Goal: Task Accomplishment & Management: Complete application form

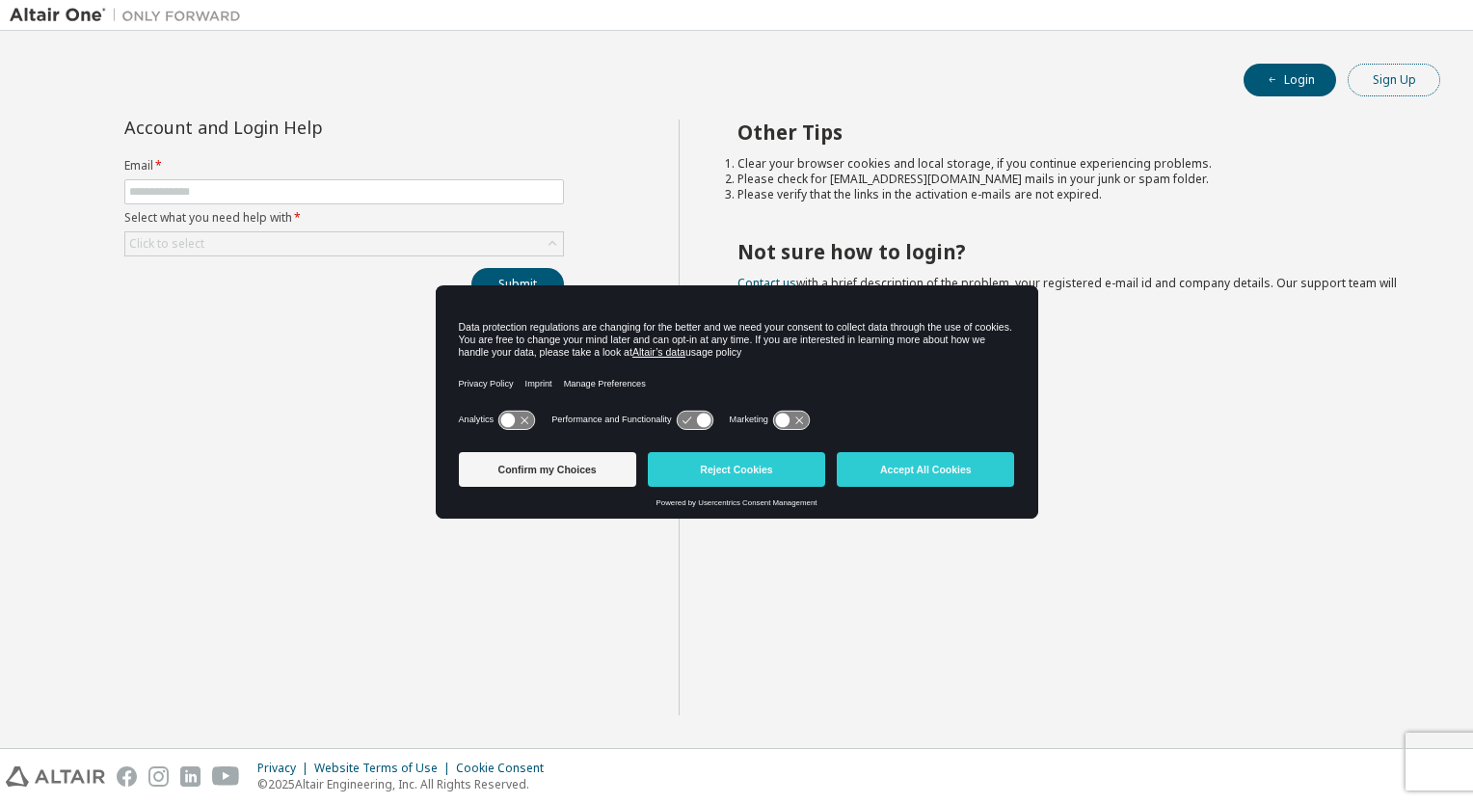
click at [1374, 84] on button "Sign Up" at bounding box center [1393, 80] width 93 height 33
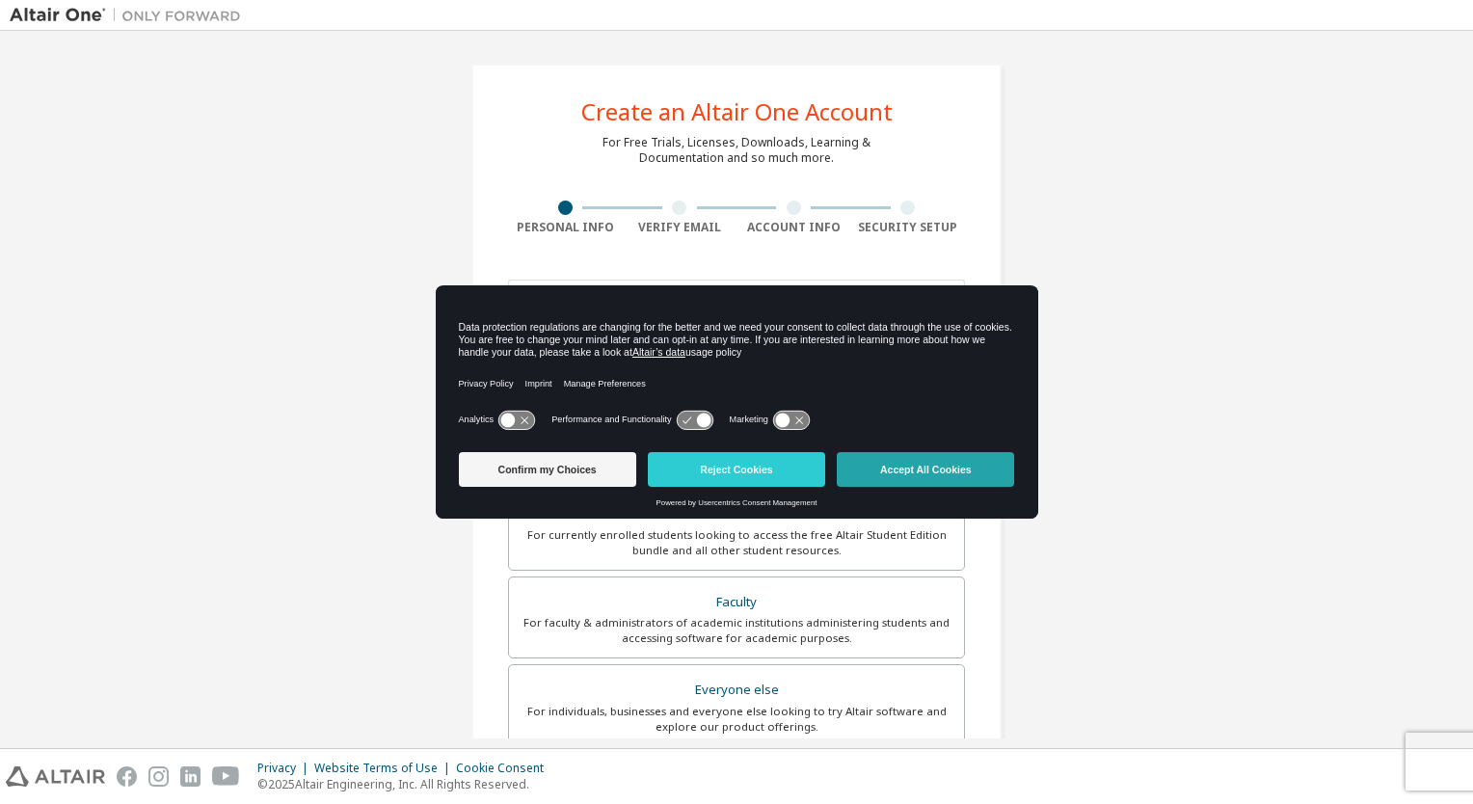
click at [933, 466] on button "Accept All Cookies" at bounding box center [925, 469] width 177 height 35
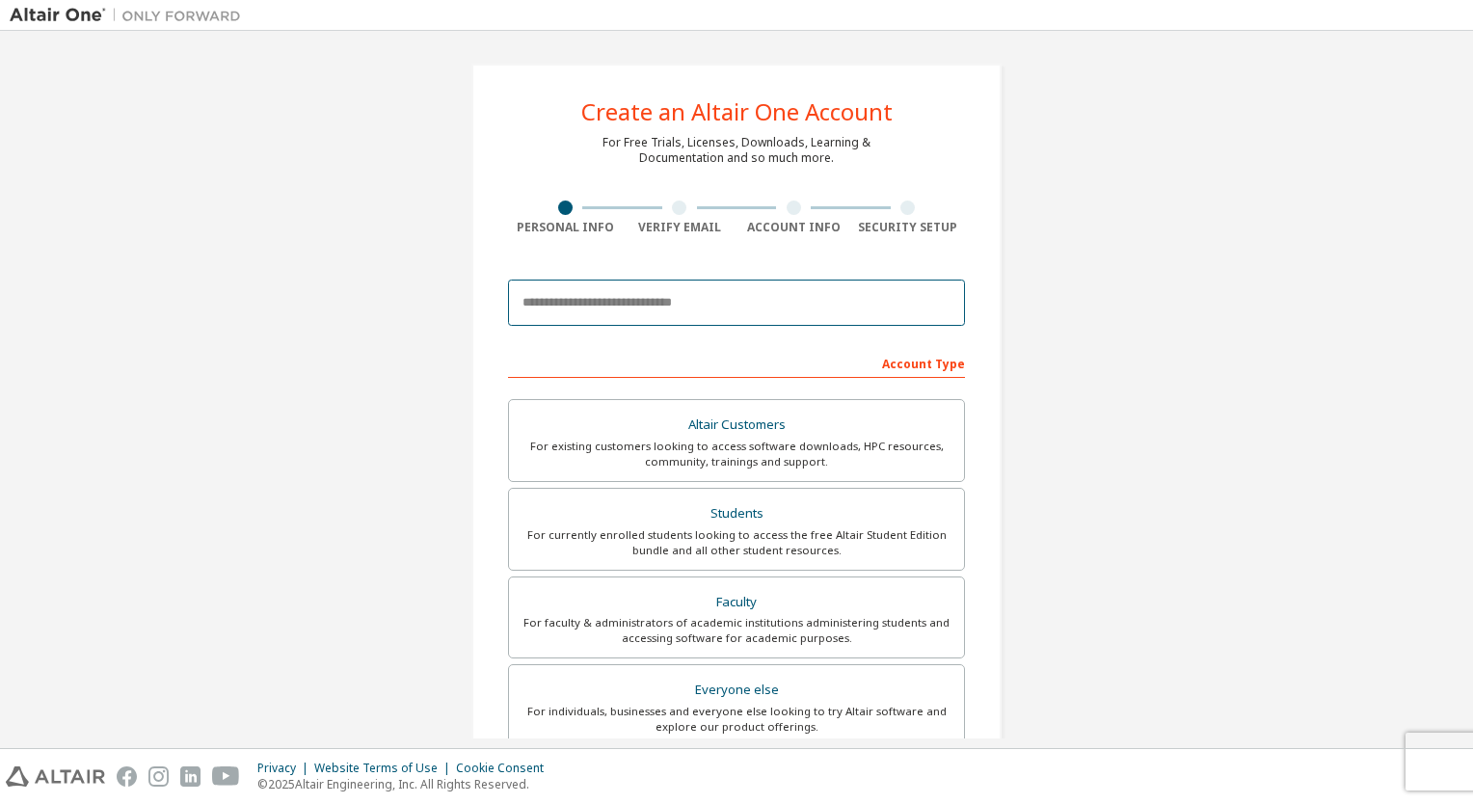
click at [851, 306] on input "email" at bounding box center [736, 302] width 457 height 46
click at [838, 310] on input "*" at bounding box center [736, 302] width 457 height 46
click at [675, 309] on input "*" at bounding box center [736, 302] width 457 height 46
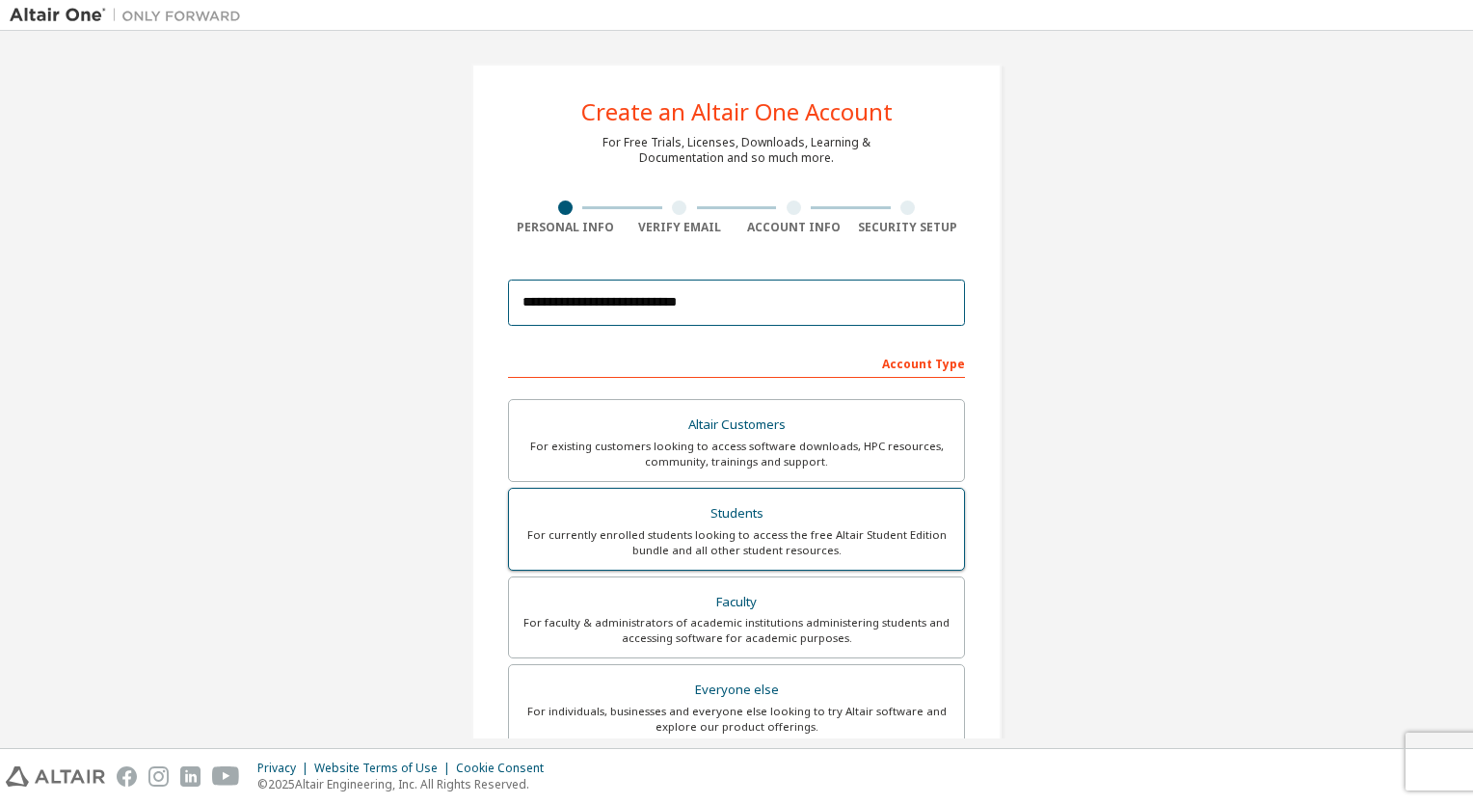
type input "**********"
click at [794, 527] on div "For currently enrolled students looking to access the free Altair Student Editi…" at bounding box center [736, 542] width 432 height 31
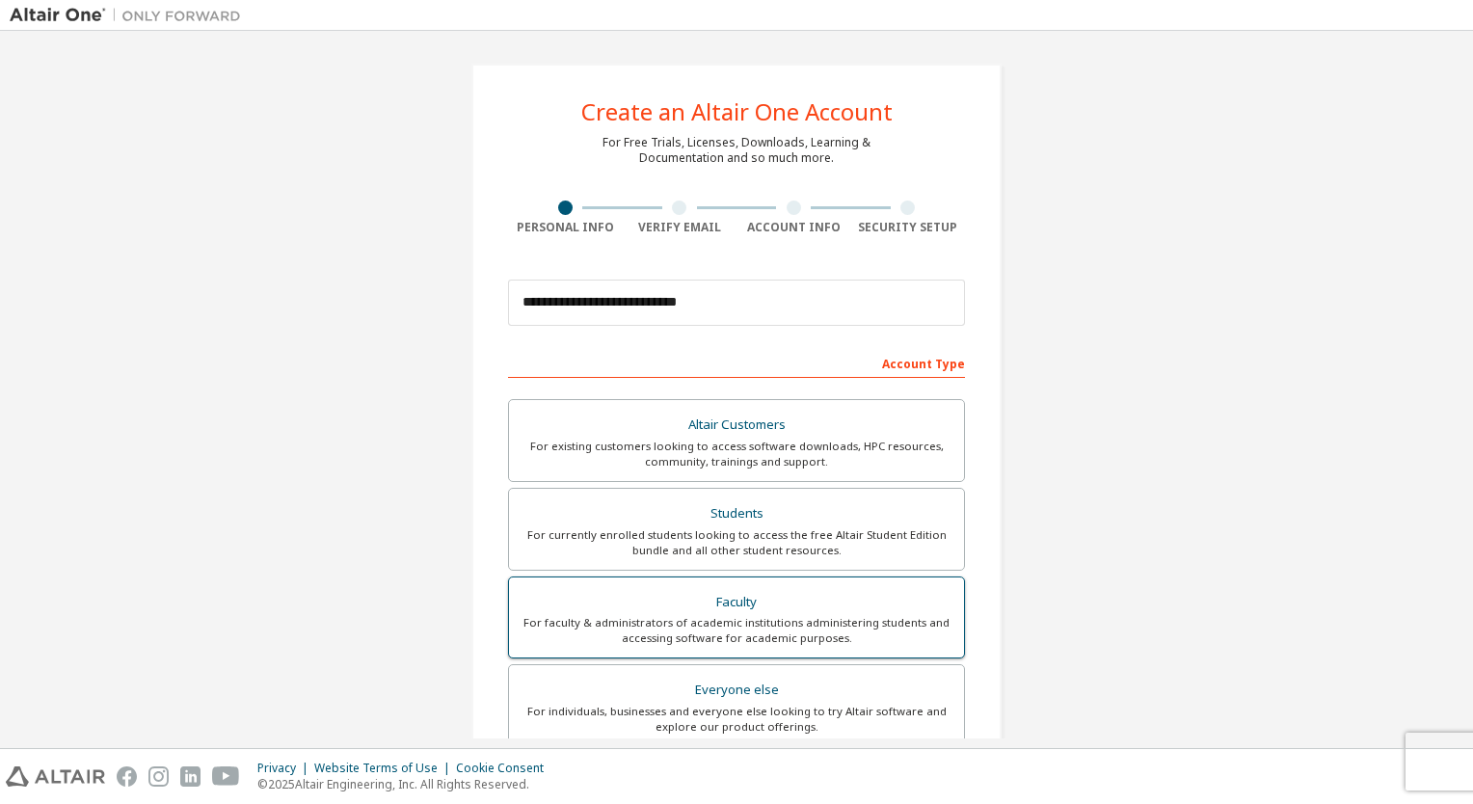
click at [807, 617] on div "For faculty & administrators of academic institutions administering students an…" at bounding box center [736, 630] width 432 height 31
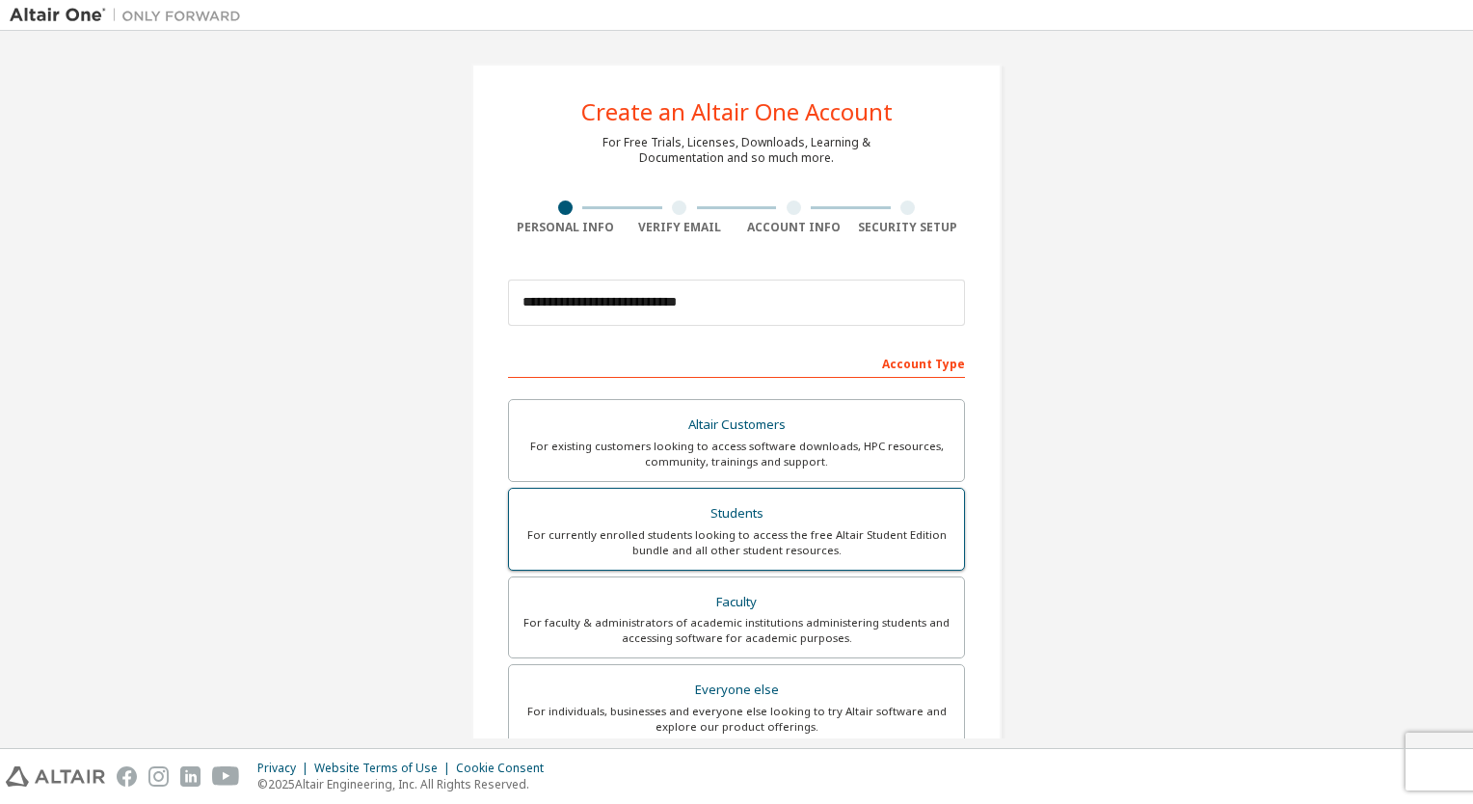
click at [891, 561] on label "Students For currently enrolled students looking to access the free Altair Stud…" at bounding box center [736, 529] width 457 height 83
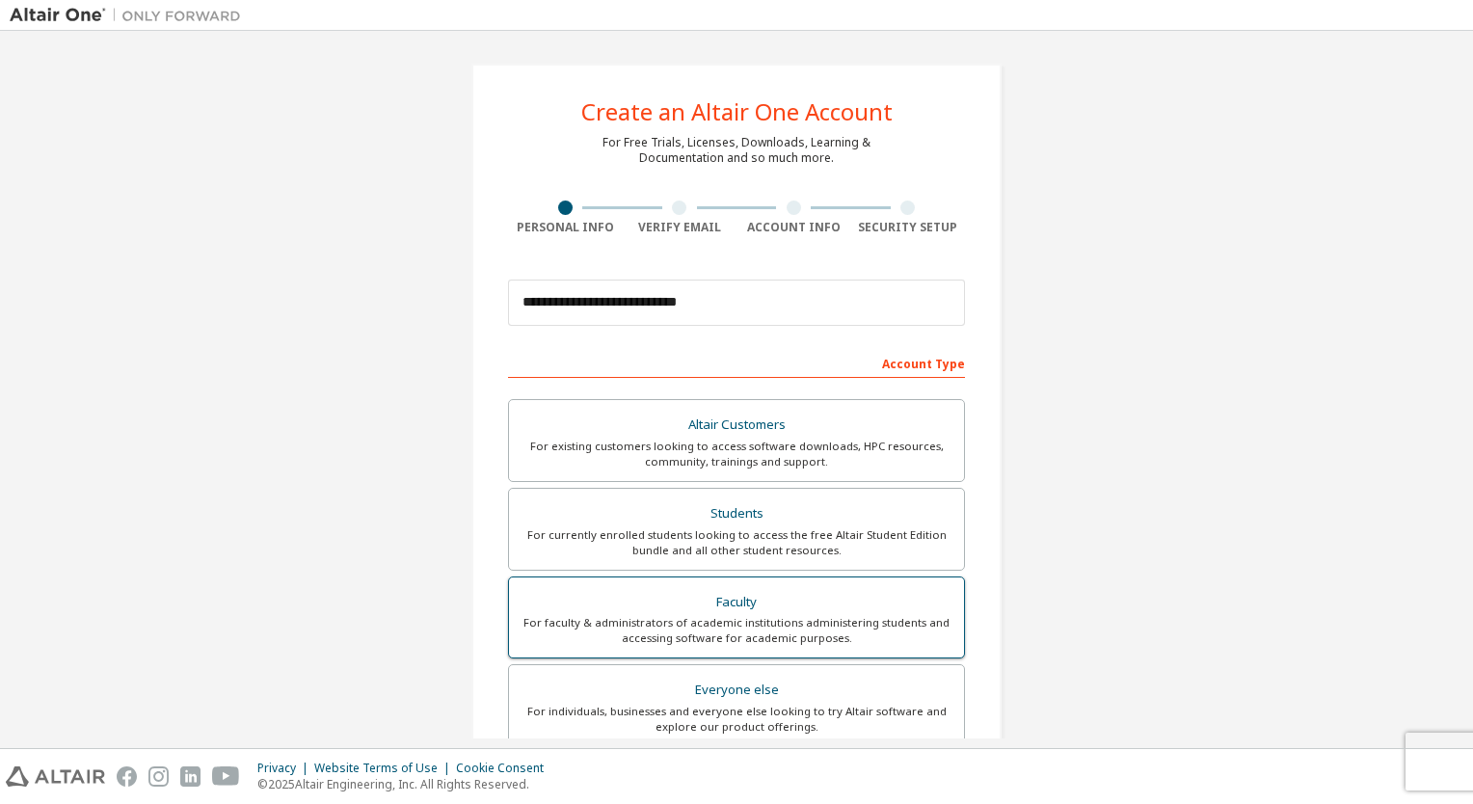
click at [894, 609] on div "Faculty" at bounding box center [736, 602] width 432 height 27
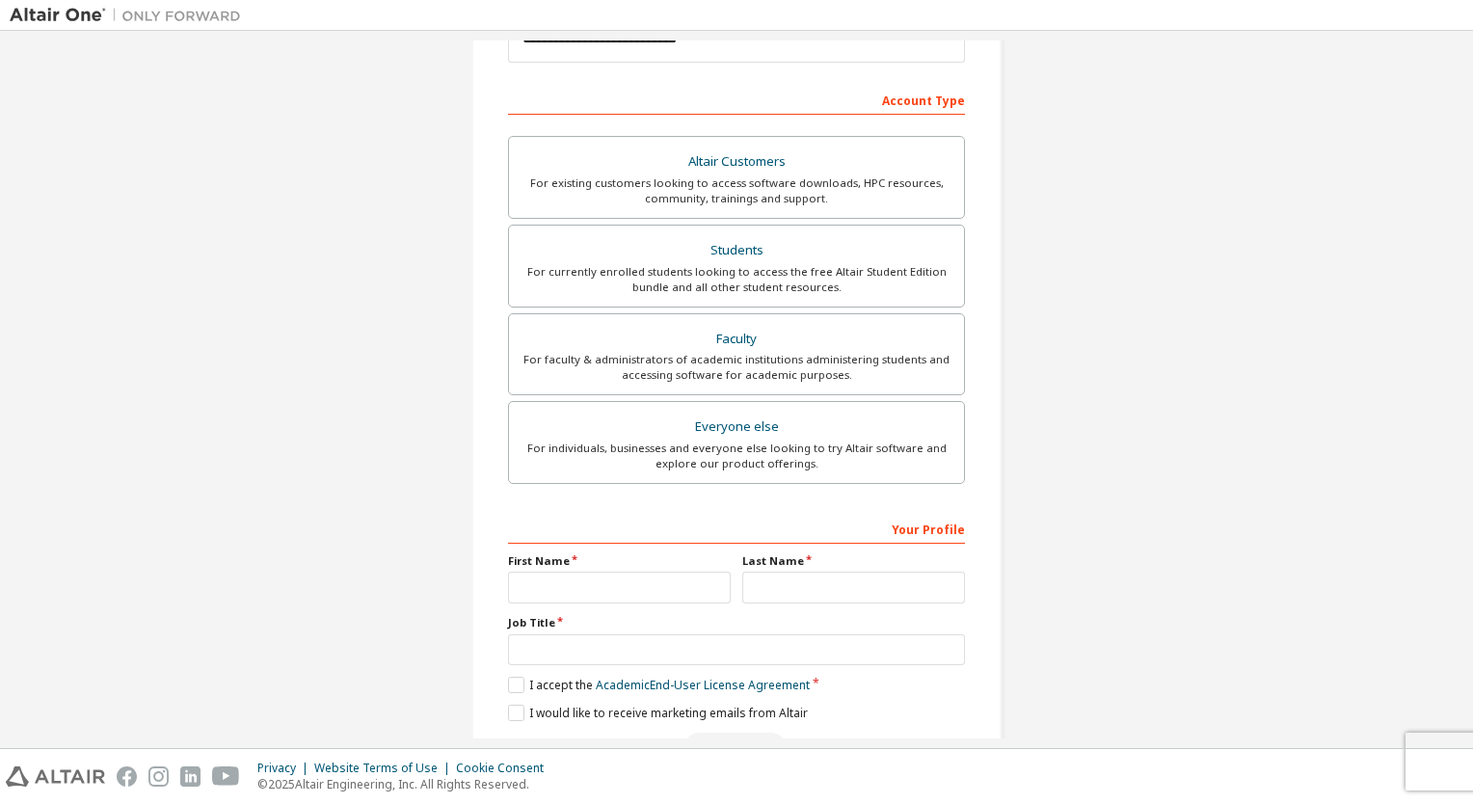
scroll to position [318, 0]
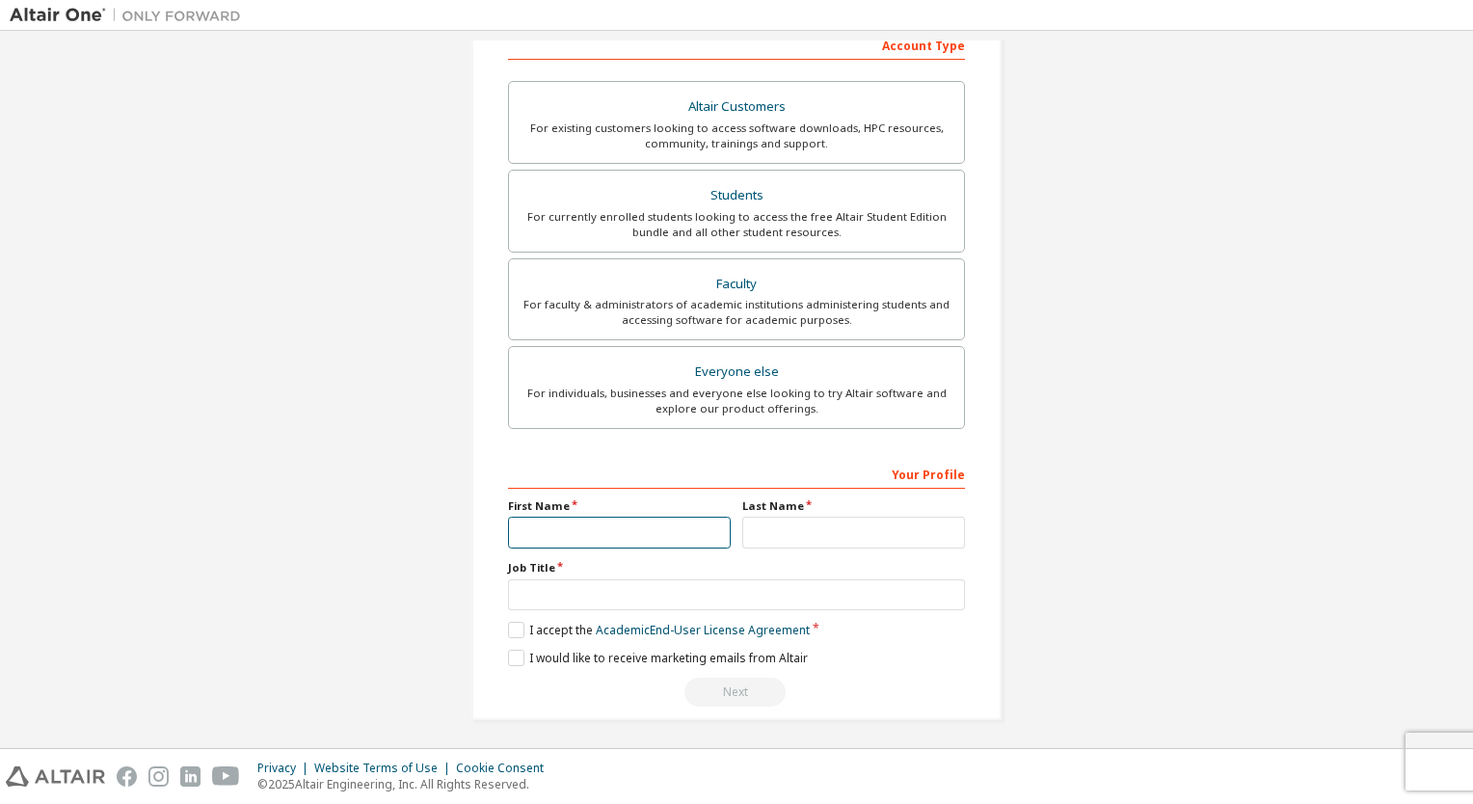
click at [643, 526] on input "text" at bounding box center [619, 533] width 223 height 32
type input "**"
click at [788, 530] on input "text" at bounding box center [853, 533] width 223 height 32
type input "*"
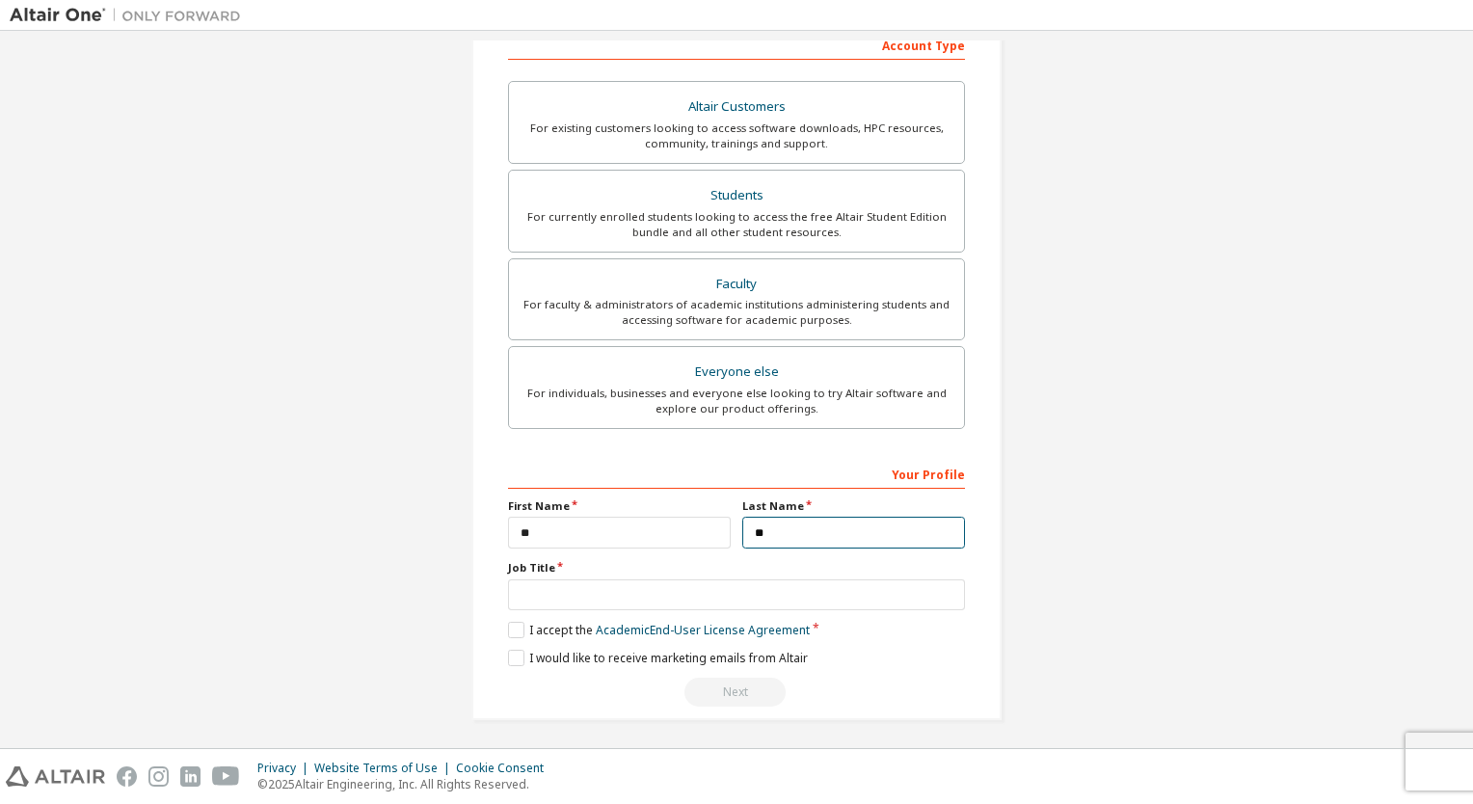
type input "**"
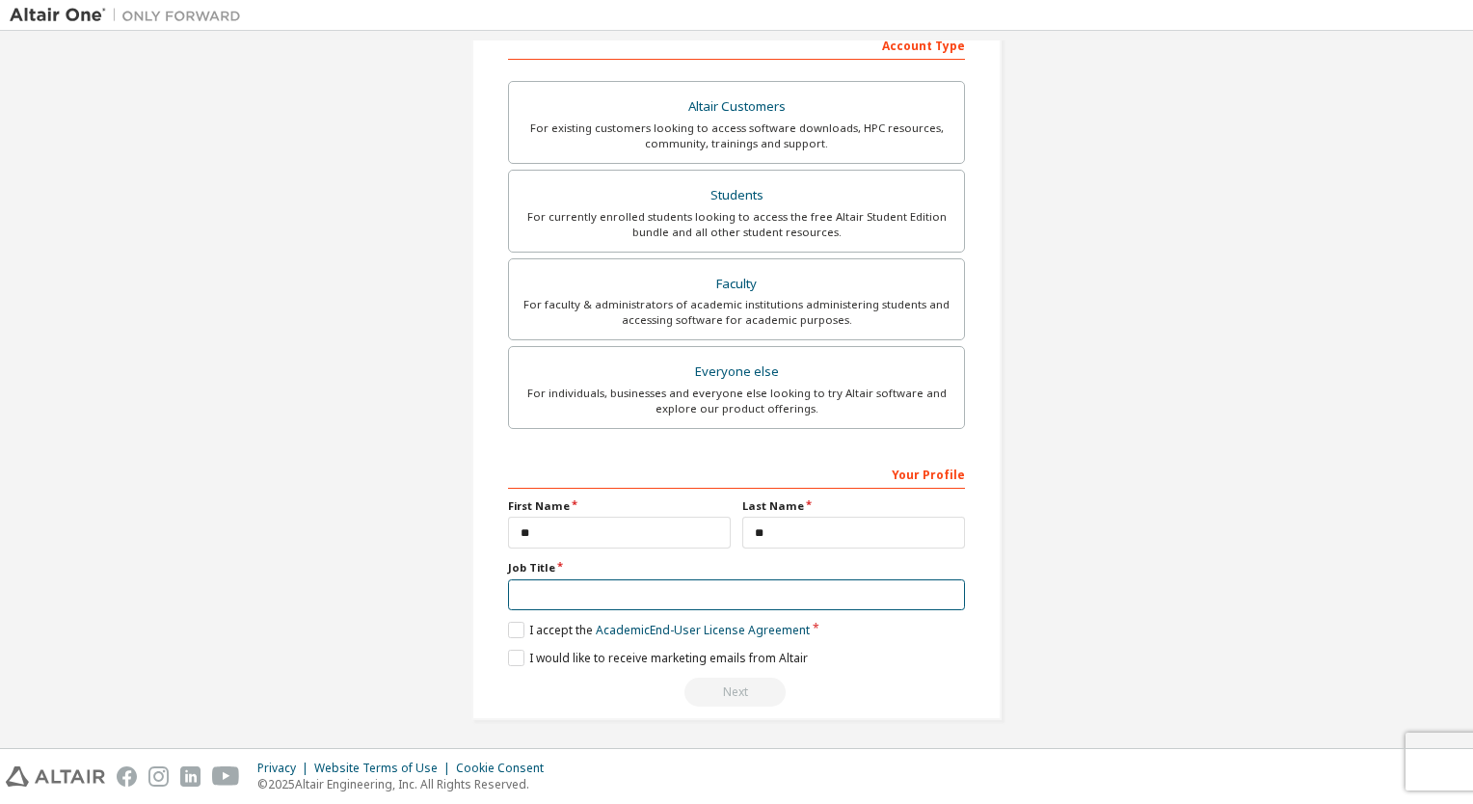
click at [686, 591] on input "text" at bounding box center [736, 595] width 457 height 32
type input "*******"
click at [513, 627] on label "I accept the Academic End-User License Agreement" at bounding box center [659, 630] width 302 height 16
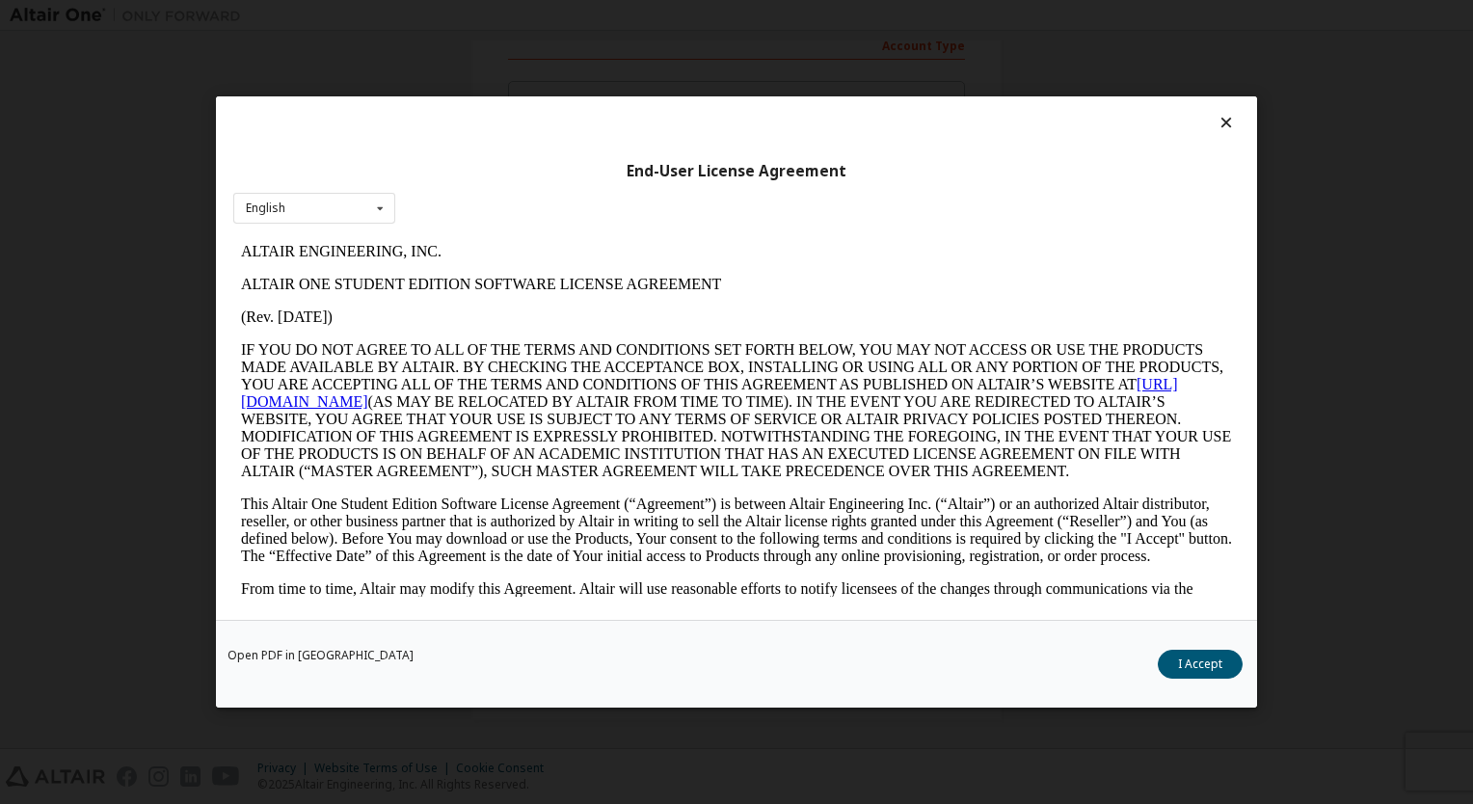
scroll to position [0, 0]
click at [1197, 666] on button "I Accept" at bounding box center [1199, 664] width 85 height 29
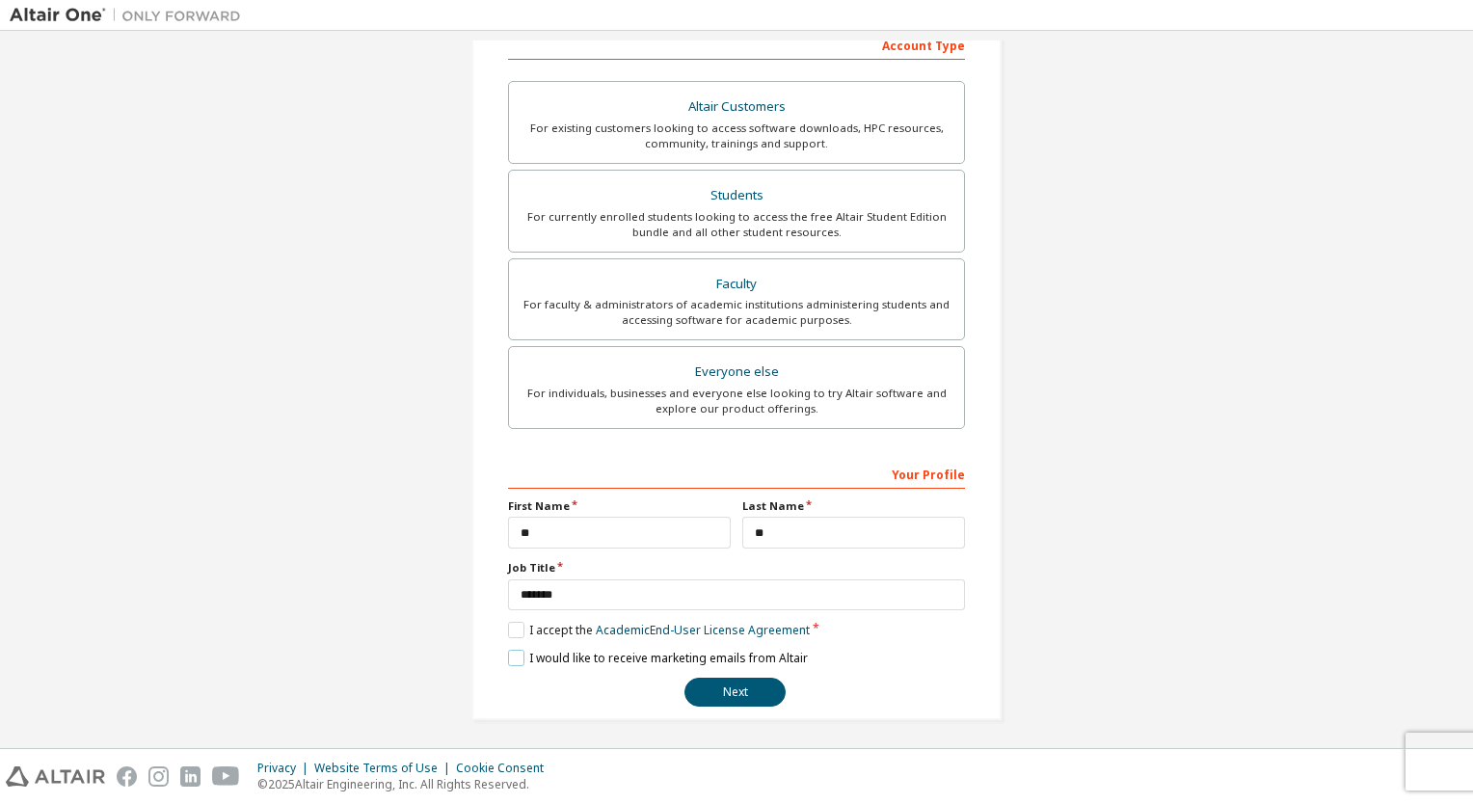
click at [517, 650] on label "I would like to receive marketing emails from Altair" at bounding box center [658, 658] width 300 height 16
click at [734, 685] on button "Next" at bounding box center [734, 692] width 101 height 29
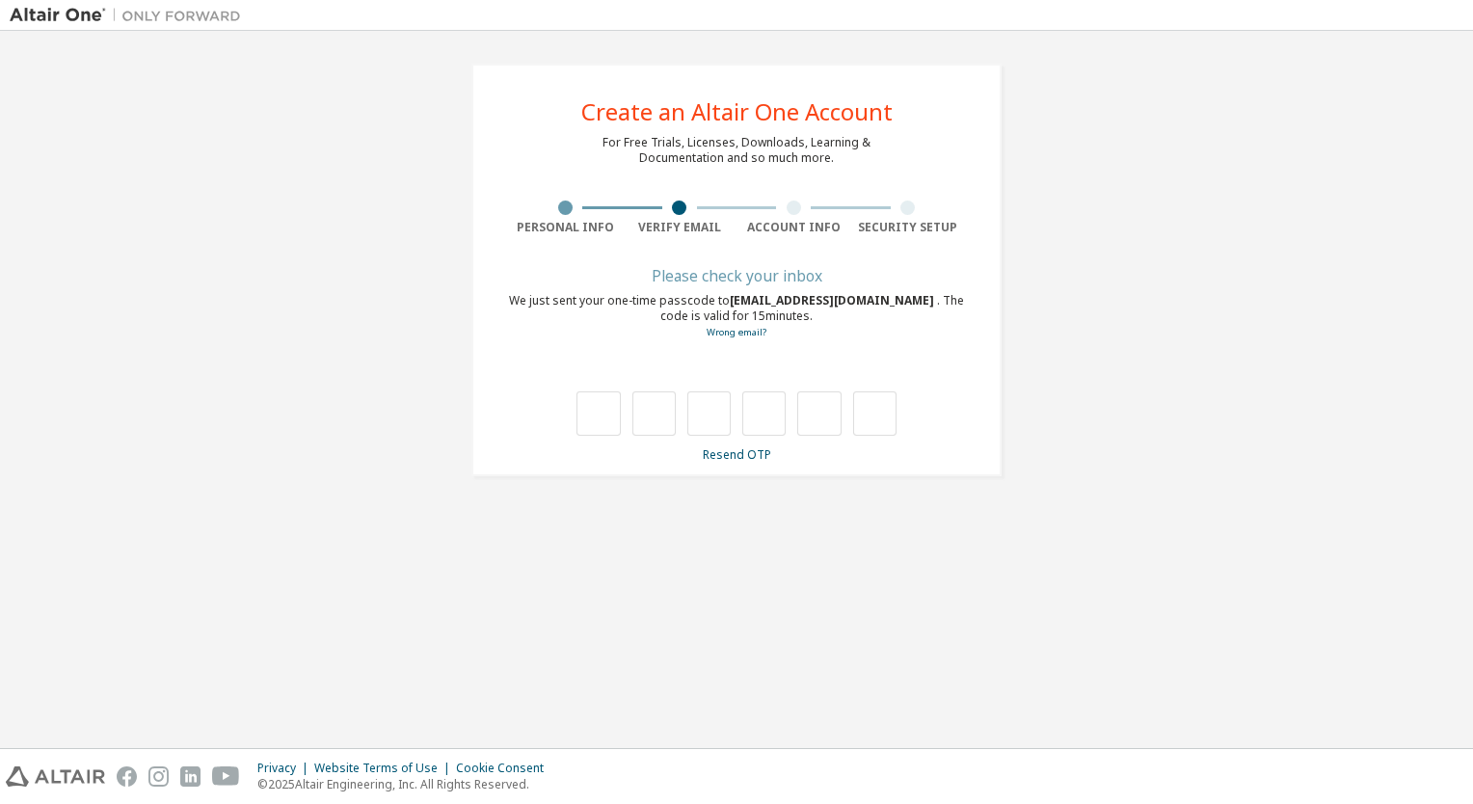
click at [734, 685] on div "**********" at bounding box center [736, 389] width 1453 height 698
click at [613, 404] on input "text" at bounding box center [597, 413] width 43 height 44
type input "*"
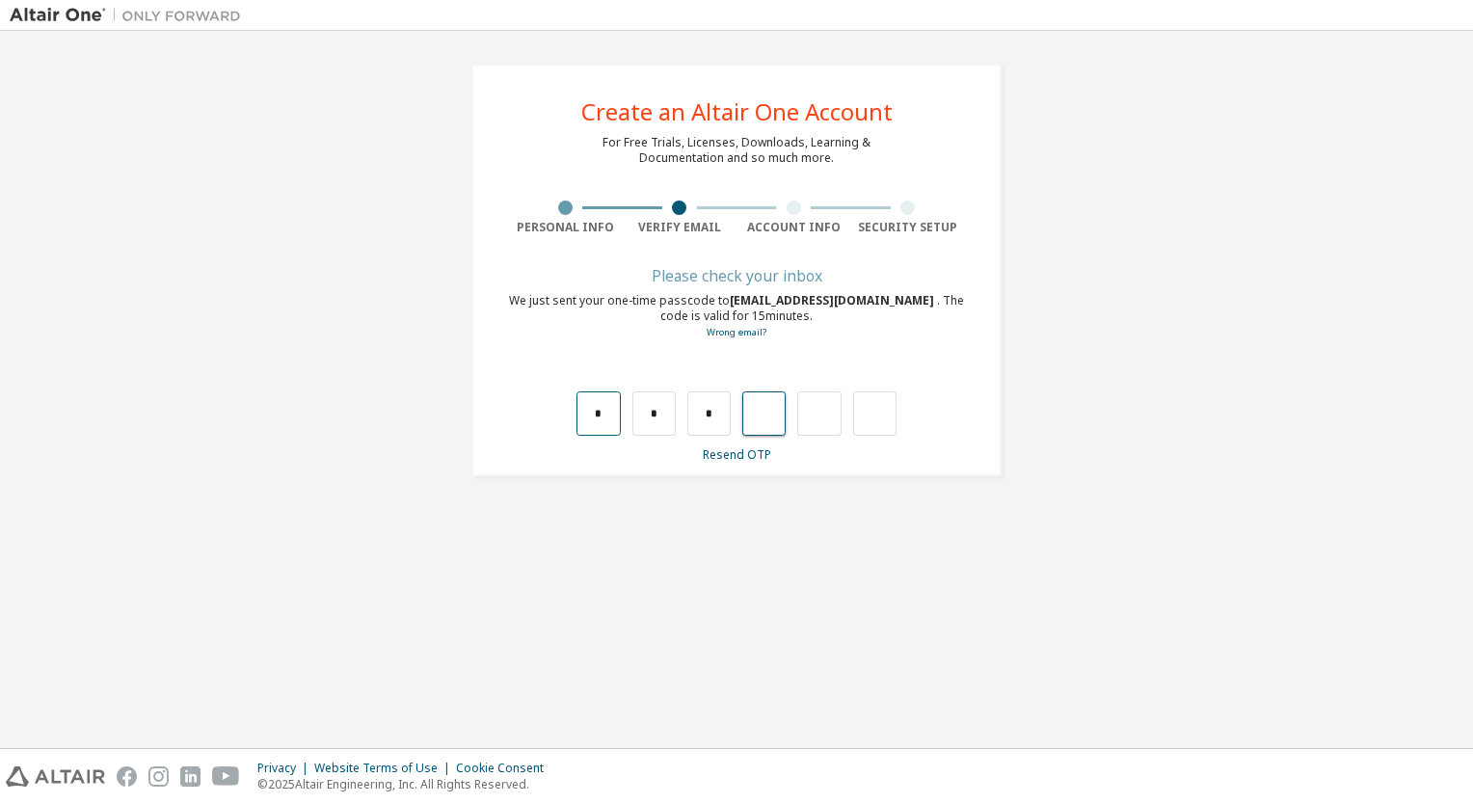
type input "*"
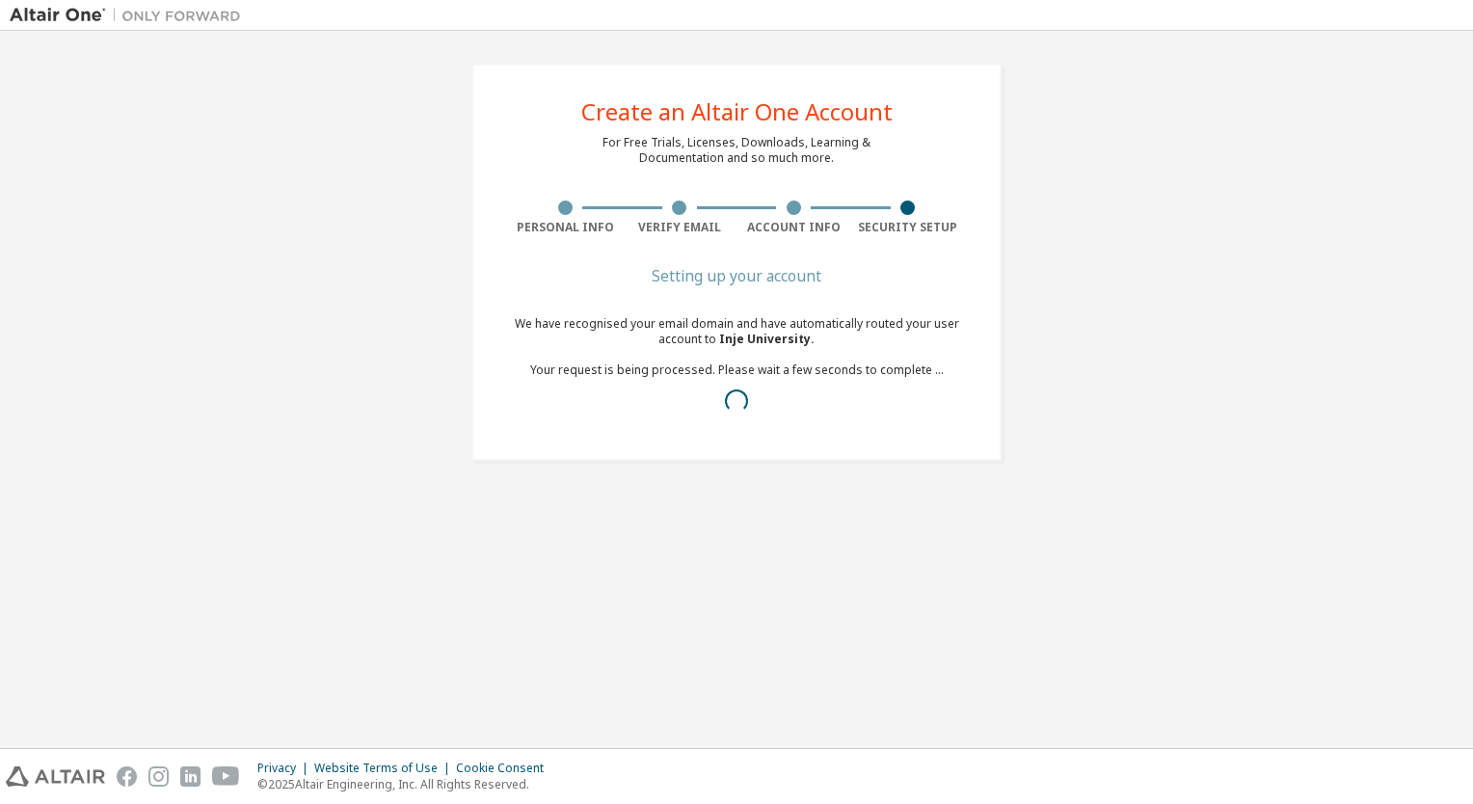
click at [613, 404] on div at bounding box center [736, 400] width 457 height 23
